Goal: Task Accomplishment & Management: Use online tool/utility

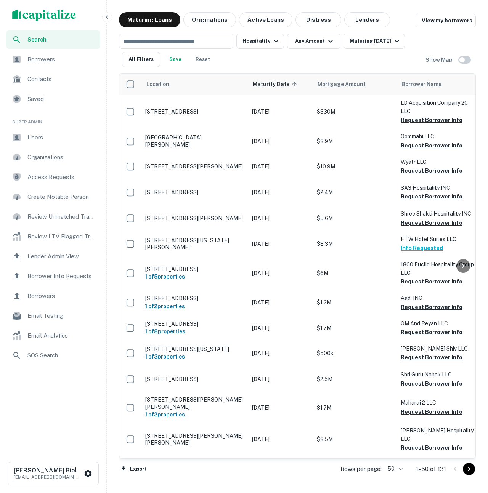
scroll to position [998, 0]
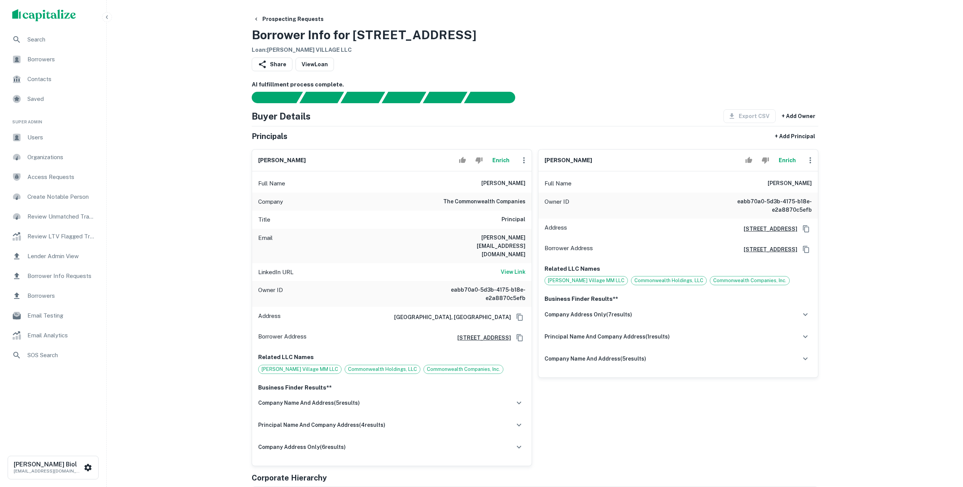
click at [434, 49] on div "Prospecting Requests Borrower Info for [STREET_ADDRESS] Loan : [PERSON_NAME] VI…" at bounding box center [535, 33] width 567 height 42
click at [434, 161] on button "Enrich" at bounding box center [501, 160] width 24 height 15
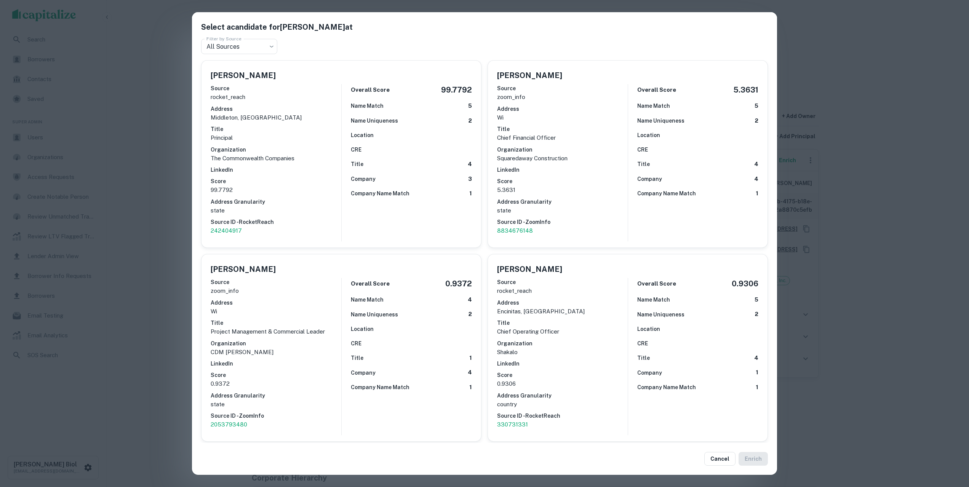
click at [434, 108] on div "Select a candidate for Kristi Morgan at Filter by Source All Sources *** Filter…" at bounding box center [484, 243] width 969 height 487
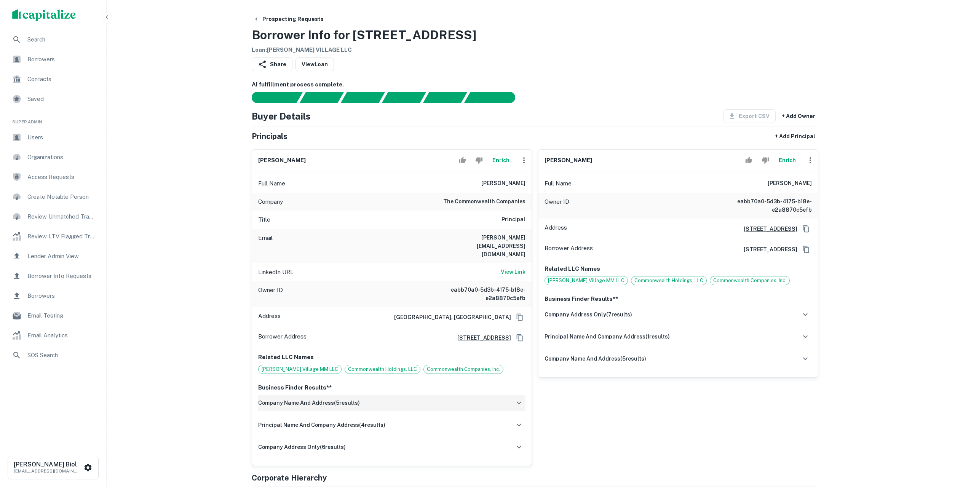
click at [368, 395] on div "company name and address ( 5 results)" at bounding box center [391, 403] width 267 height 16
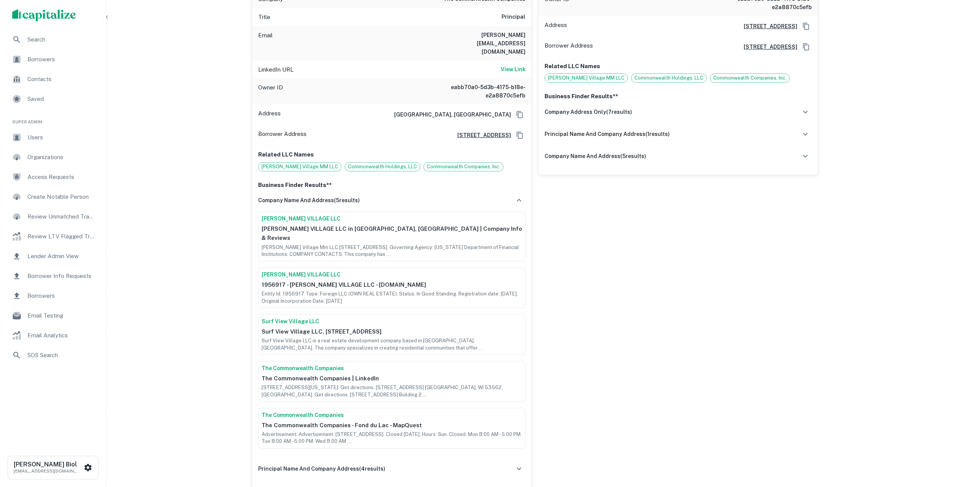
scroll to position [281, 0]
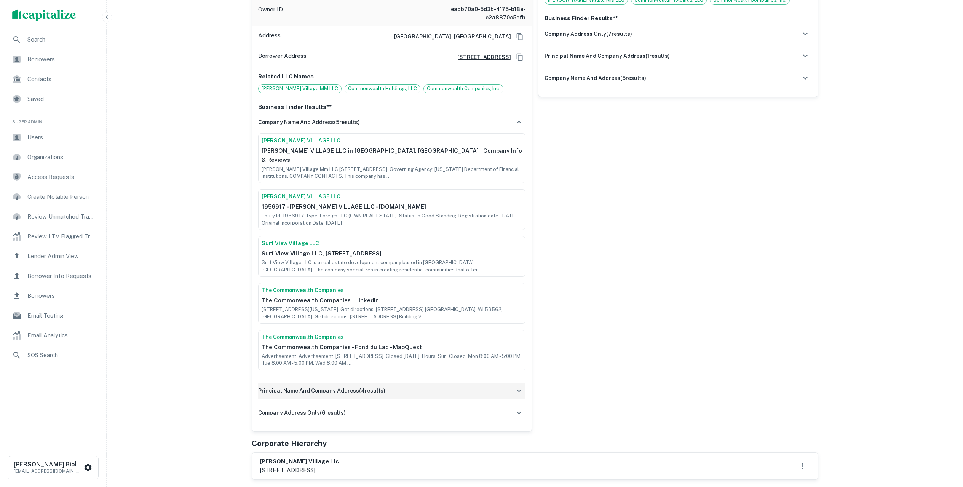
click at [421, 383] on div "principal name and company address ( 4 results)" at bounding box center [391, 391] width 267 height 16
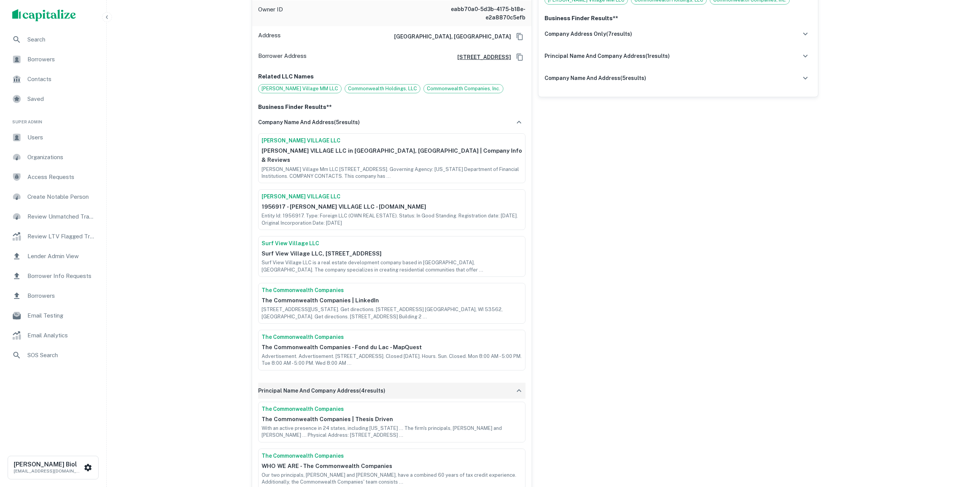
click at [421, 383] on div "principal name and company address ( 4 results)" at bounding box center [391, 391] width 267 height 16
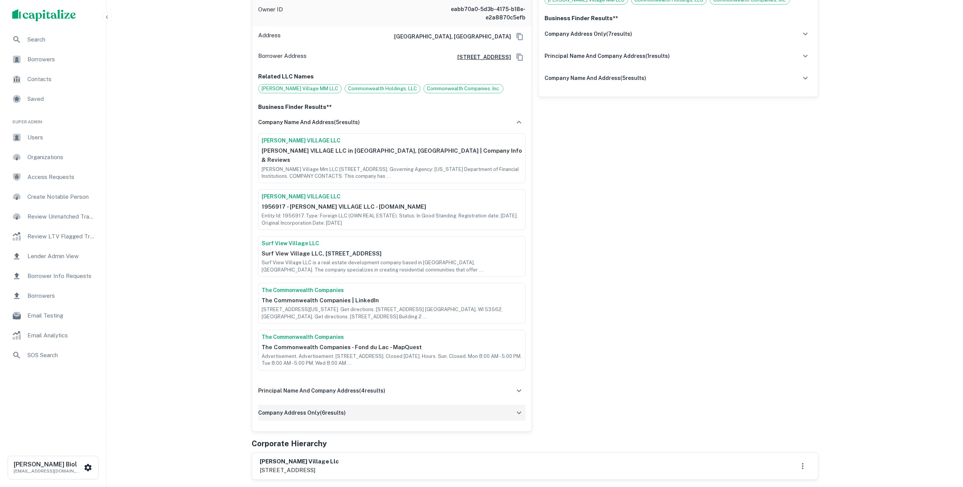
click at [414, 405] on div "company address only ( 6 results)" at bounding box center [391, 413] width 267 height 16
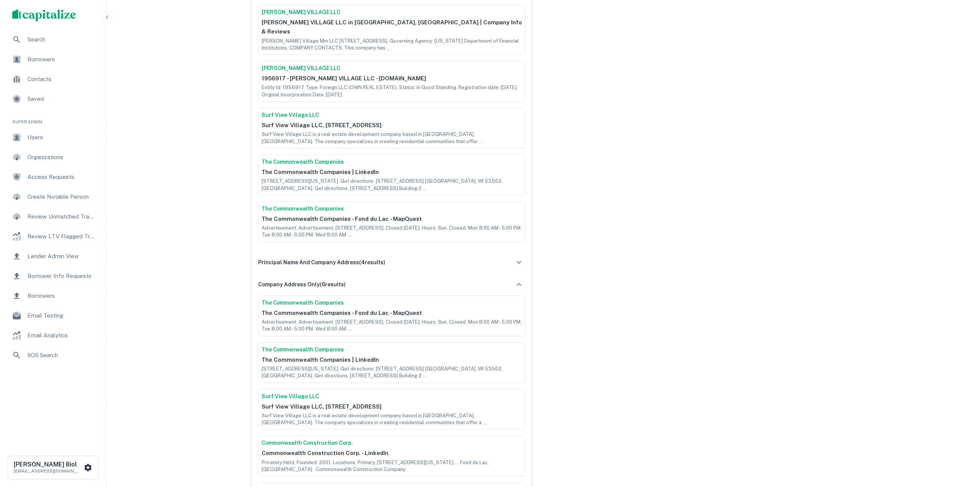
scroll to position [673, 0]
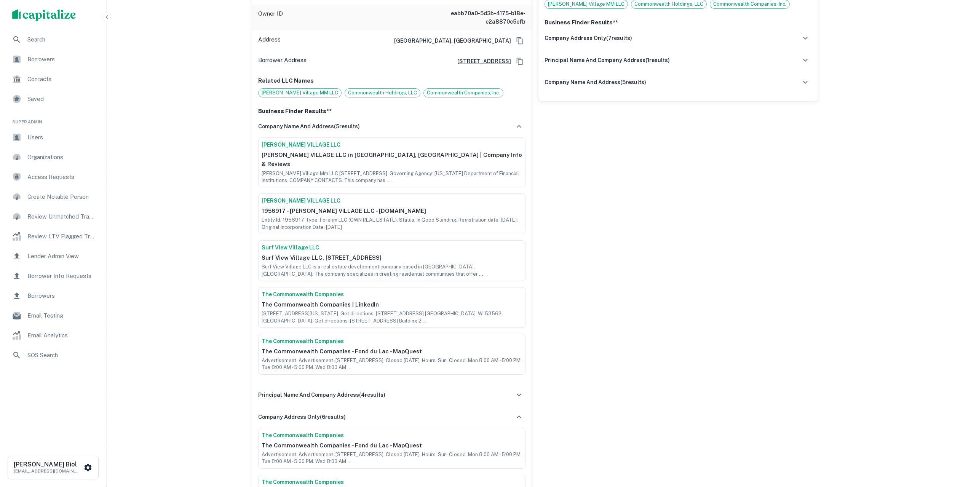
scroll to position [0, 0]
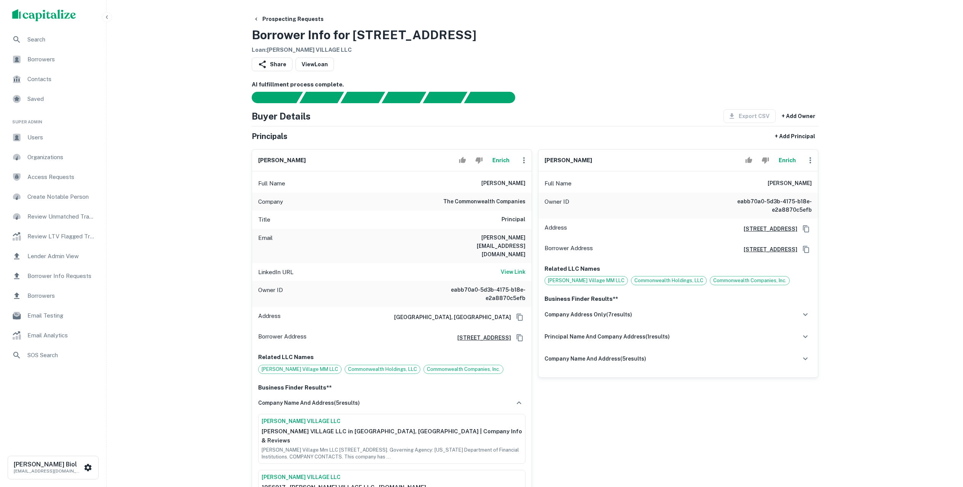
click at [434, 160] on button "Enrich" at bounding box center [788, 160] width 24 height 15
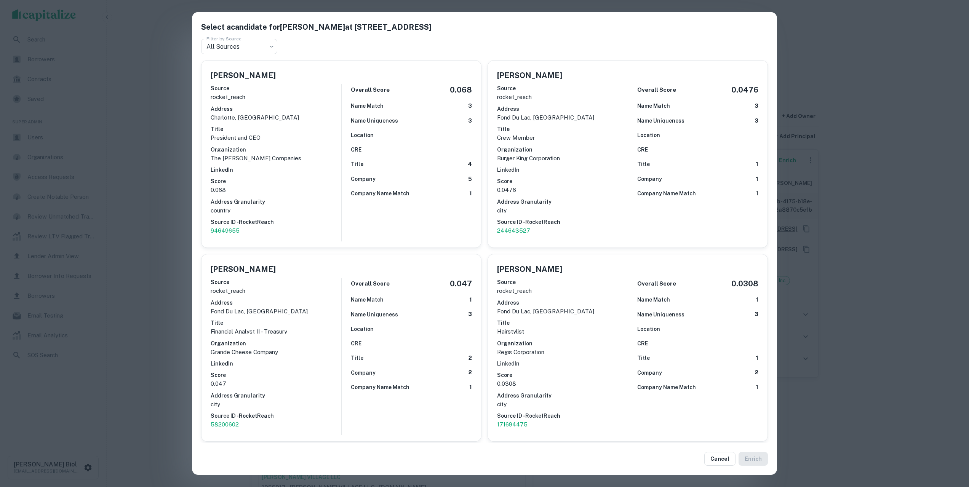
click at [434, 188] on div "Select a candidate for Kyan Morgan at 24 s brooke street Filter by Source All S…" at bounding box center [484, 243] width 969 height 487
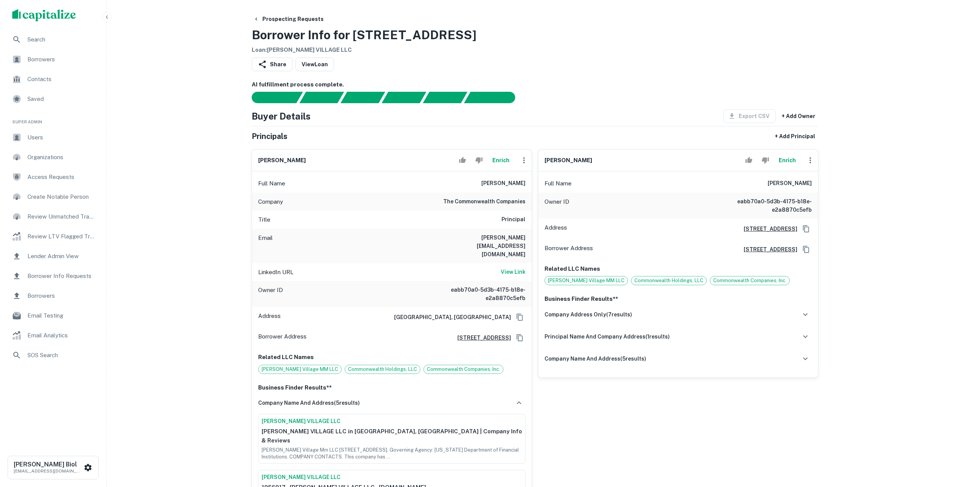
click at [434, 163] on button "Enrich" at bounding box center [788, 160] width 24 height 15
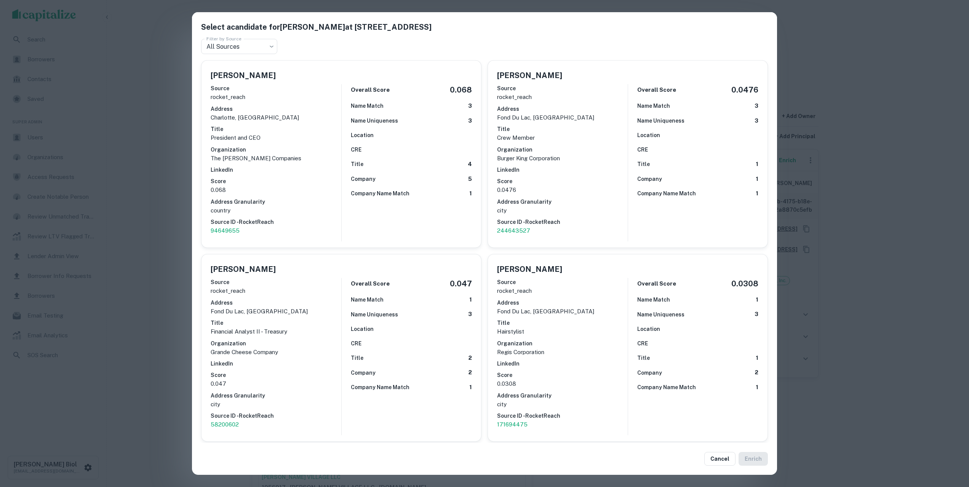
click at [434, 181] on div "Select a candidate for Kyan Morgan at 24 s brooke street Filter by Source All S…" at bounding box center [484, 243] width 969 height 487
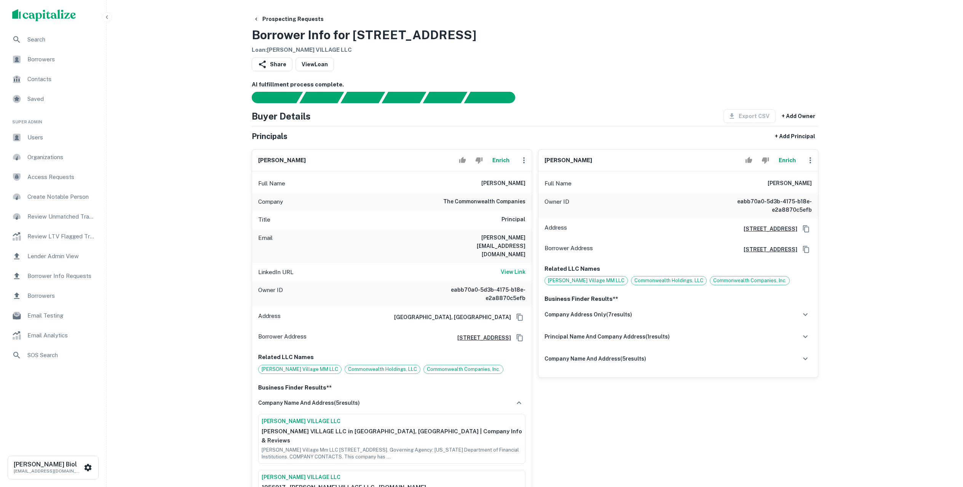
click at [434, 163] on button "Enrich" at bounding box center [788, 160] width 24 height 15
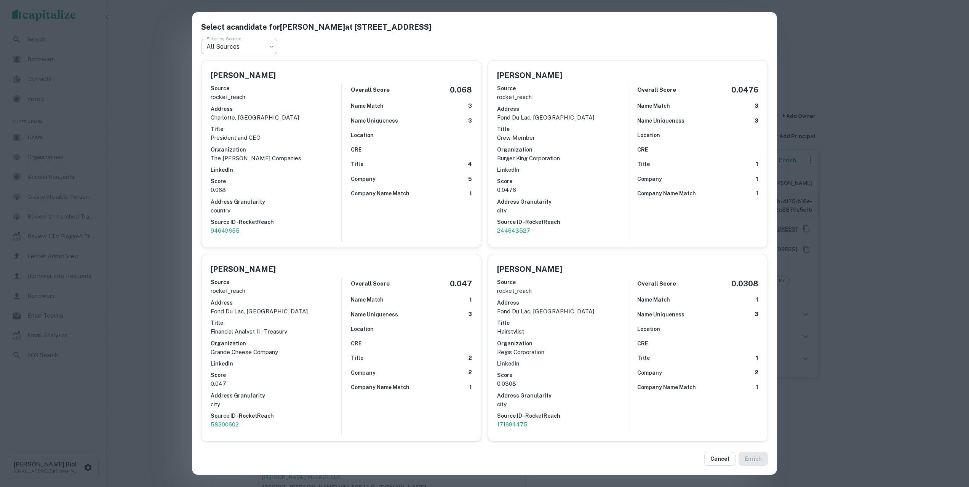
click at [229, 45] on body "Search Borrowers Contacts Saved Super Admin Users Organizations Access Requests…" at bounding box center [484, 243] width 969 height 487
click at [434, 46] on div at bounding box center [484, 243] width 969 height 487
click at [434, 82] on div "Select a candidate for Kyan Morgan at 24 s brooke street Filter by Source All S…" at bounding box center [484, 243] width 969 height 487
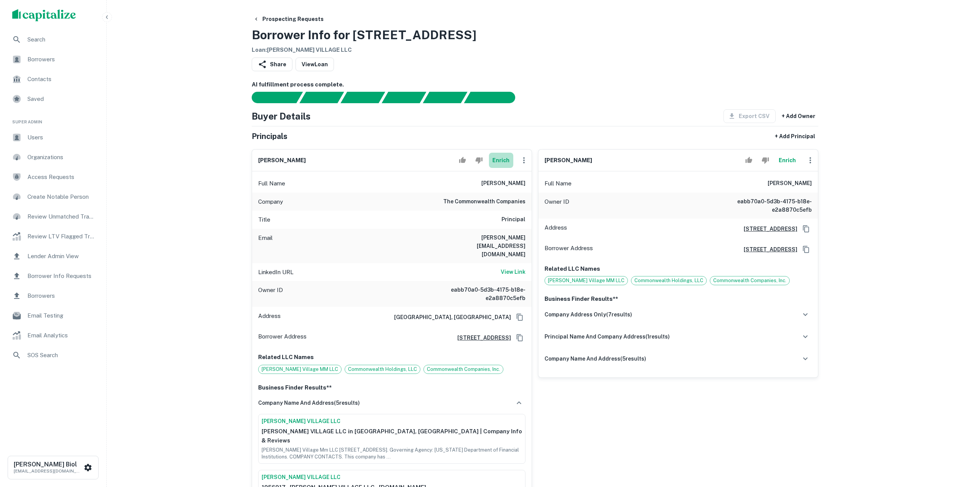
click at [434, 162] on button "Enrich" at bounding box center [501, 160] width 24 height 15
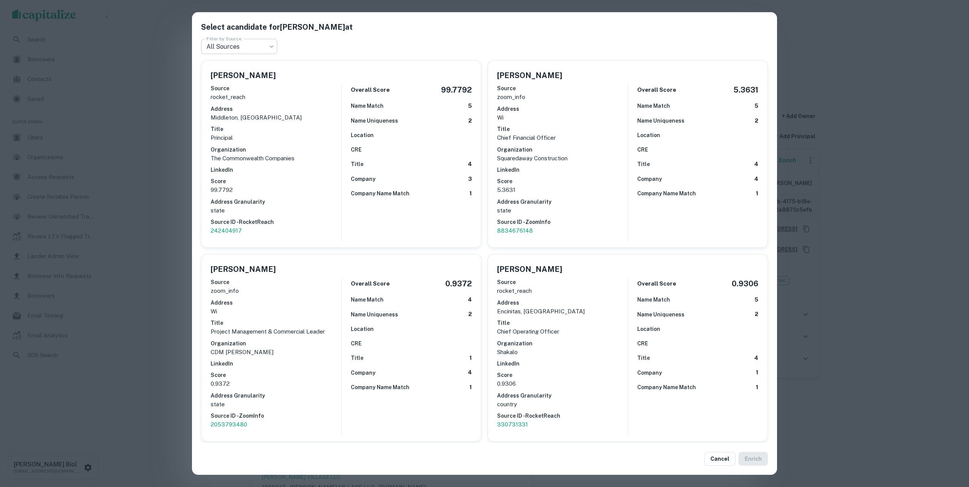
click at [244, 39] on body "Search Borrowers Contacts Saved Super Admin Users Organizations Access Requests…" at bounding box center [484, 243] width 969 height 487
click at [390, 44] on div at bounding box center [484, 243] width 969 height 487
click at [434, 154] on div "Select a candidate for Kristi Morgan at Filter by Source All Sources *** Filter…" at bounding box center [484, 243] width 969 height 487
